Goal: Task Accomplishment & Management: Use online tool/utility

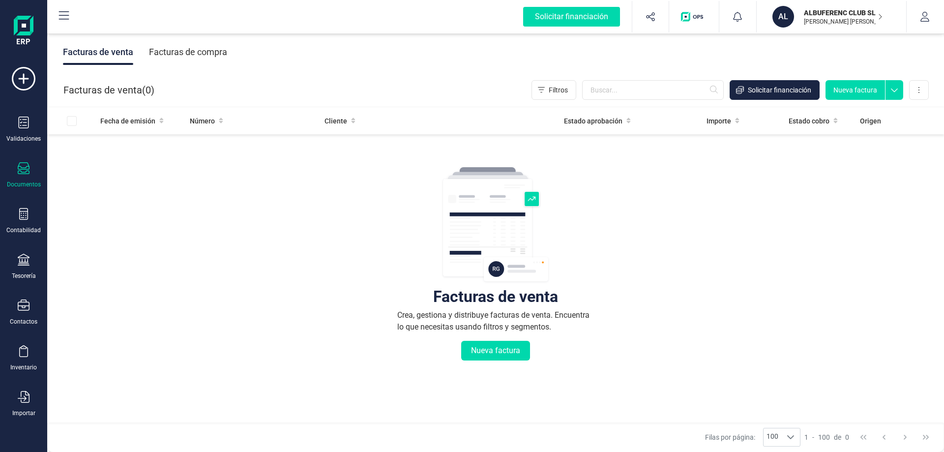
click at [809, 13] on p "ALBUFERENC CLUB SL." at bounding box center [843, 13] width 79 height 10
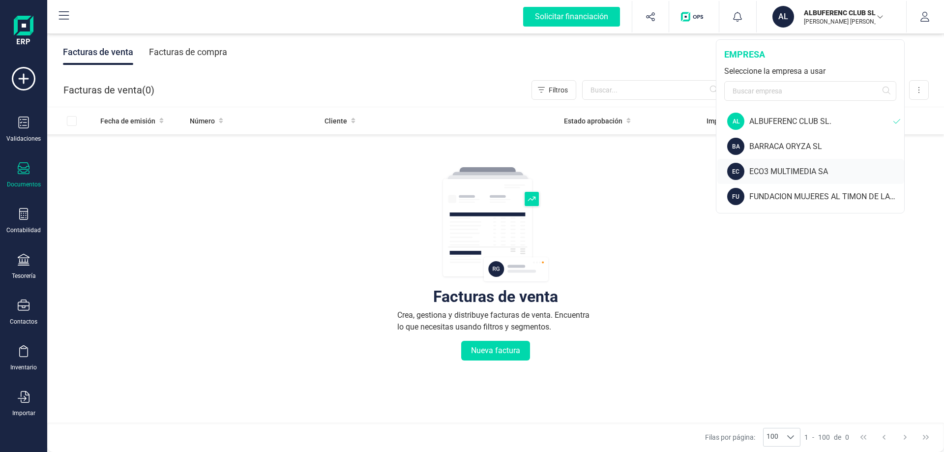
click at [768, 172] on div "ECO3 MULTIMEDIA SA" at bounding box center [826, 172] width 155 height 12
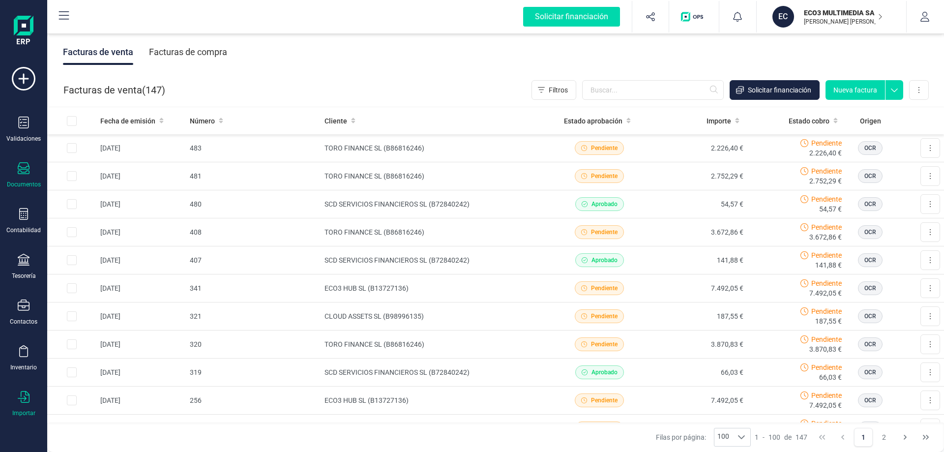
click at [29, 400] on icon at bounding box center [24, 397] width 12 height 12
click at [97, 308] on span "Facturas" at bounding box center [103, 305] width 52 height 12
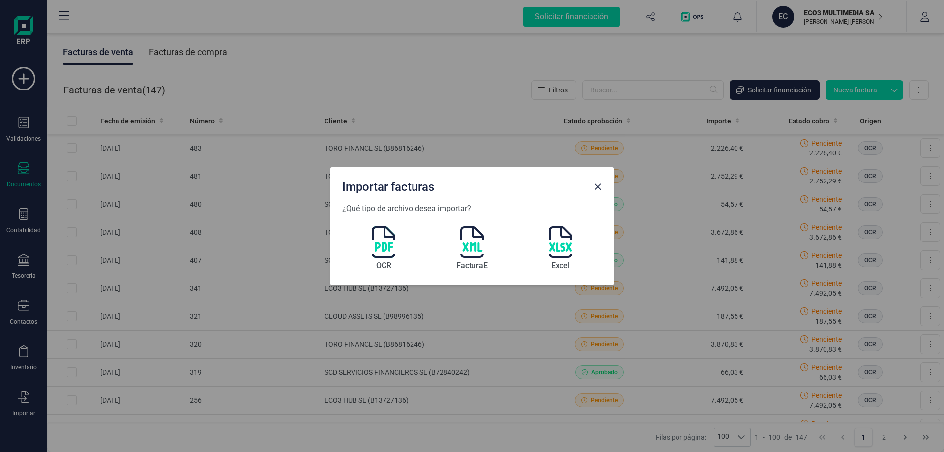
click at [381, 245] on img at bounding box center [384, 241] width 24 height 31
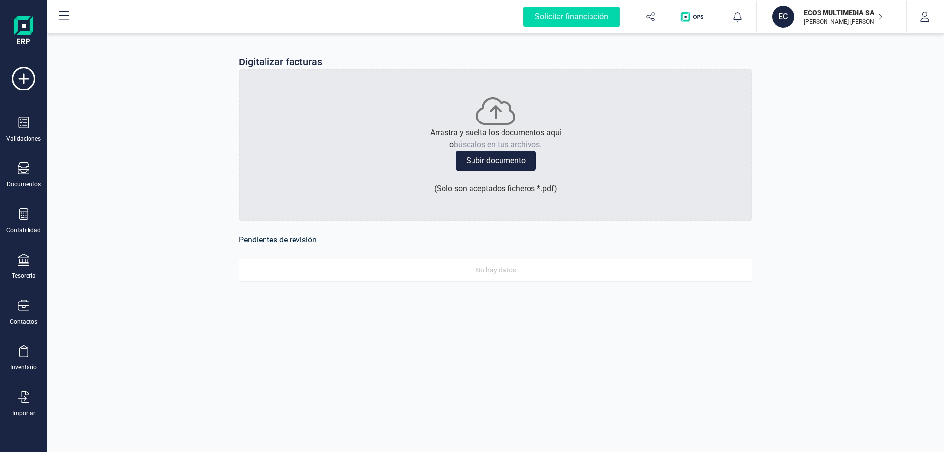
click at [501, 161] on button "Subir documento" at bounding box center [496, 160] width 80 height 21
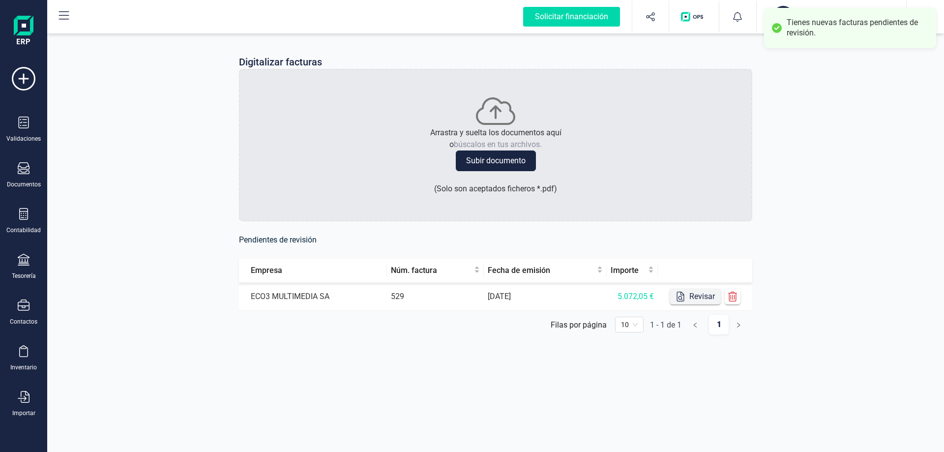
click at [698, 295] on button "Revisar" at bounding box center [695, 297] width 51 height 16
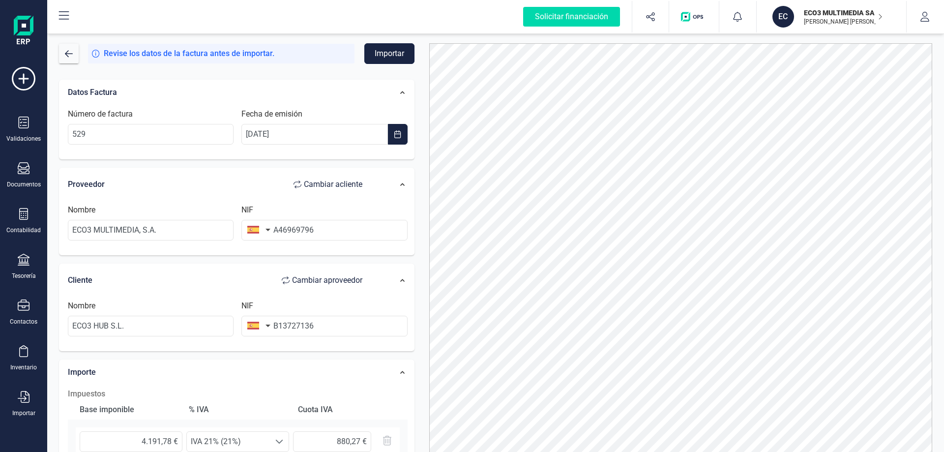
click at [391, 51] on button "Importar" at bounding box center [389, 53] width 50 height 21
